Goal: Register for event/course

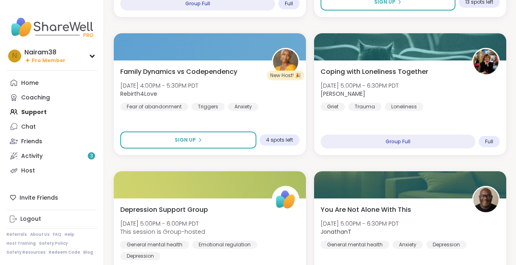
scroll to position [1331, 0]
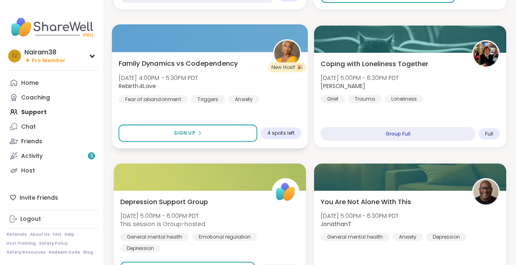
click at [252, 110] on div "Family Dynamics vs Codependency [DATE] 4:00PM - 5:30PM PDT Rebirth4Love Fear of…" at bounding box center [210, 100] width 196 height 97
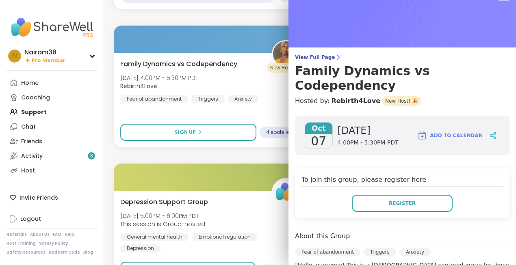
scroll to position [0, 0]
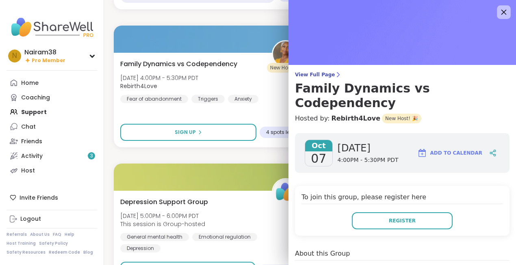
click at [505, 10] on icon at bounding box center [503, 12] width 10 height 10
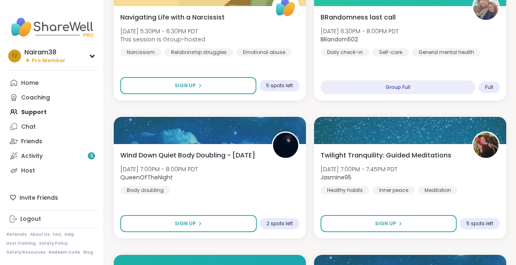
scroll to position [1541, 0]
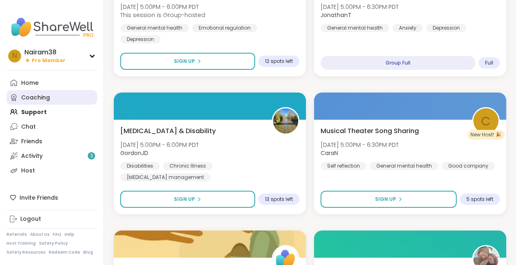
click at [45, 101] on link "Coaching" at bounding box center [51, 97] width 91 height 15
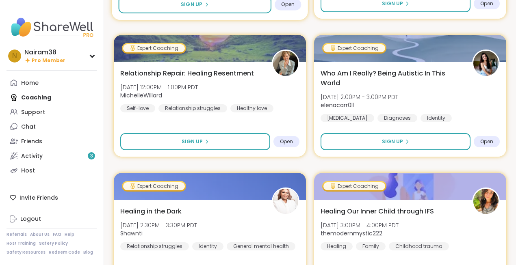
scroll to position [840, 0]
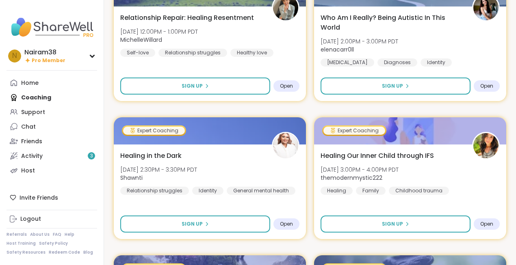
click at [294, 190] on div "Healing in the Dark [DATE] 2:30PM - 3:30PM PDT Shawnti Relationship struggles I…" at bounding box center [209, 173] width 179 height 44
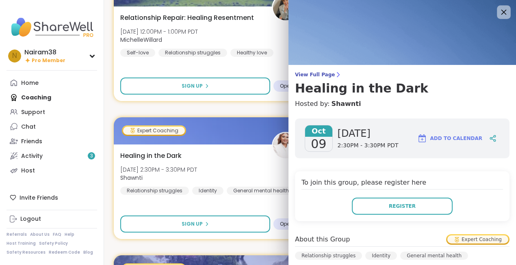
click at [506, 10] on icon at bounding box center [503, 12] width 10 height 10
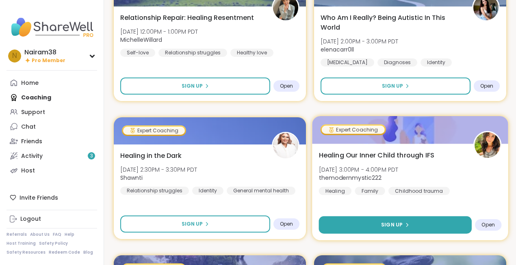
click at [411, 227] on button "Sign Up" at bounding box center [395, 224] width 153 height 17
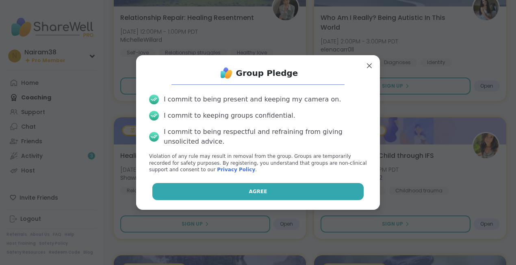
click at [285, 192] on button "Agree" at bounding box center [257, 191] width 211 height 17
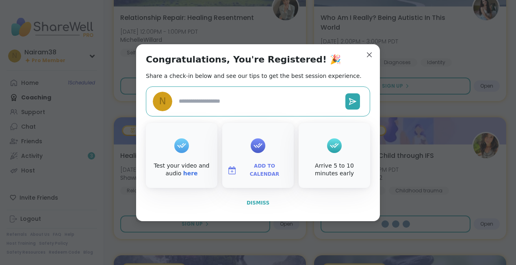
click at [255, 203] on span "Dismiss" at bounding box center [257, 203] width 23 height 6
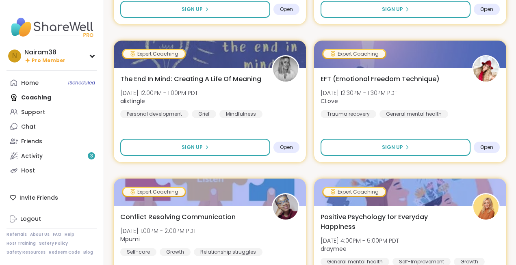
scroll to position [362, 0]
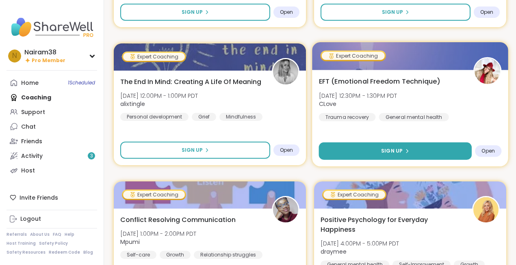
click at [382, 149] on span "Sign Up" at bounding box center [392, 150] width 22 height 7
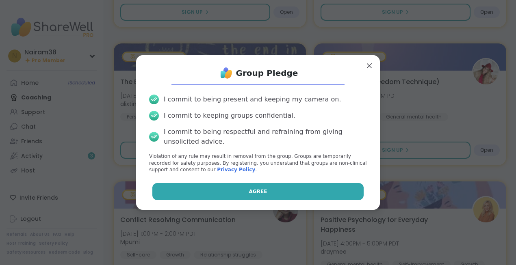
click at [289, 191] on button "Agree" at bounding box center [257, 191] width 211 height 17
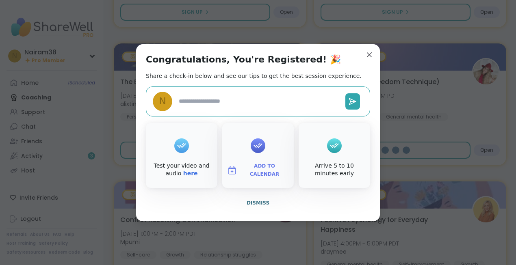
type textarea "*"
click at [256, 203] on span "Dismiss" at bounding box center [257, 203] width 23 height 6
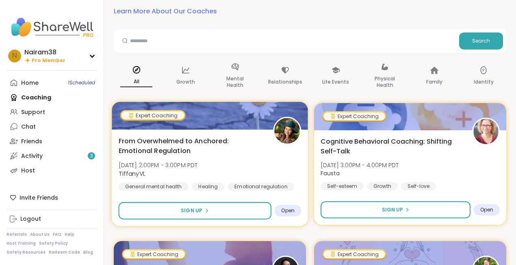
scroll to position [28, 0]
